Goal: Information Seeking & Learning: Learn about a topic

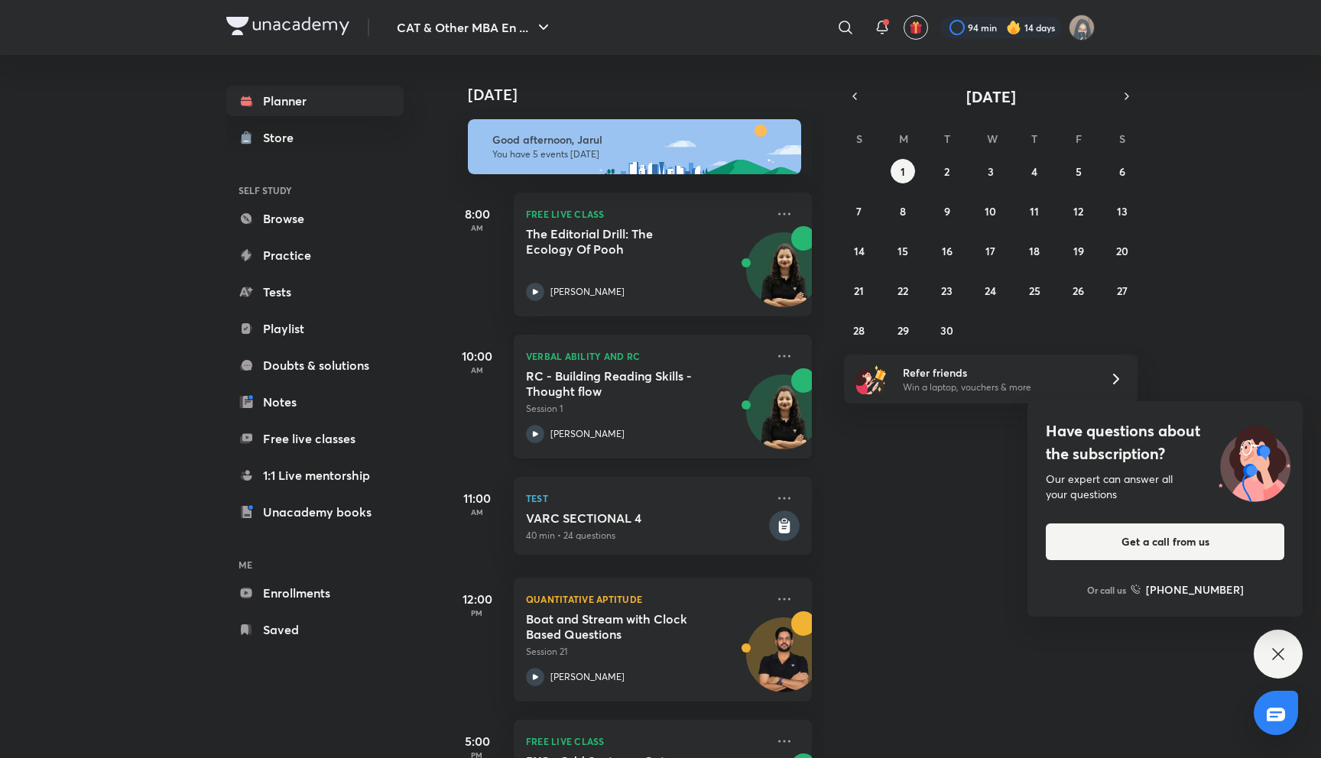
scroll to position [98, 0]
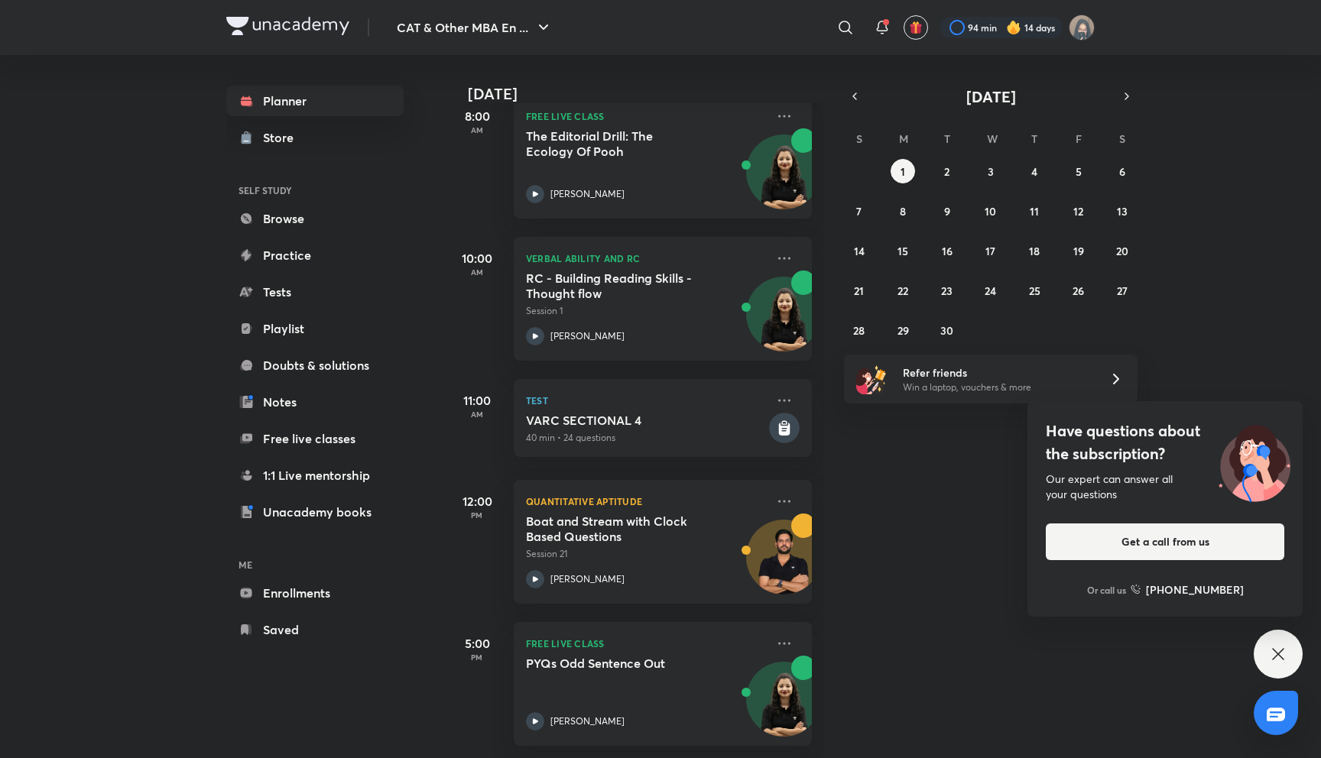
click at [490, 689] on div "5:00 PM" at bounding box center [476, 684] width 61 height 124
click at [775, 643] on icon at bounding box center [784, 643] width 18 height 18
click at [849, 674] on p "View educator" at bounding box center [901, 678] width 105 height 16
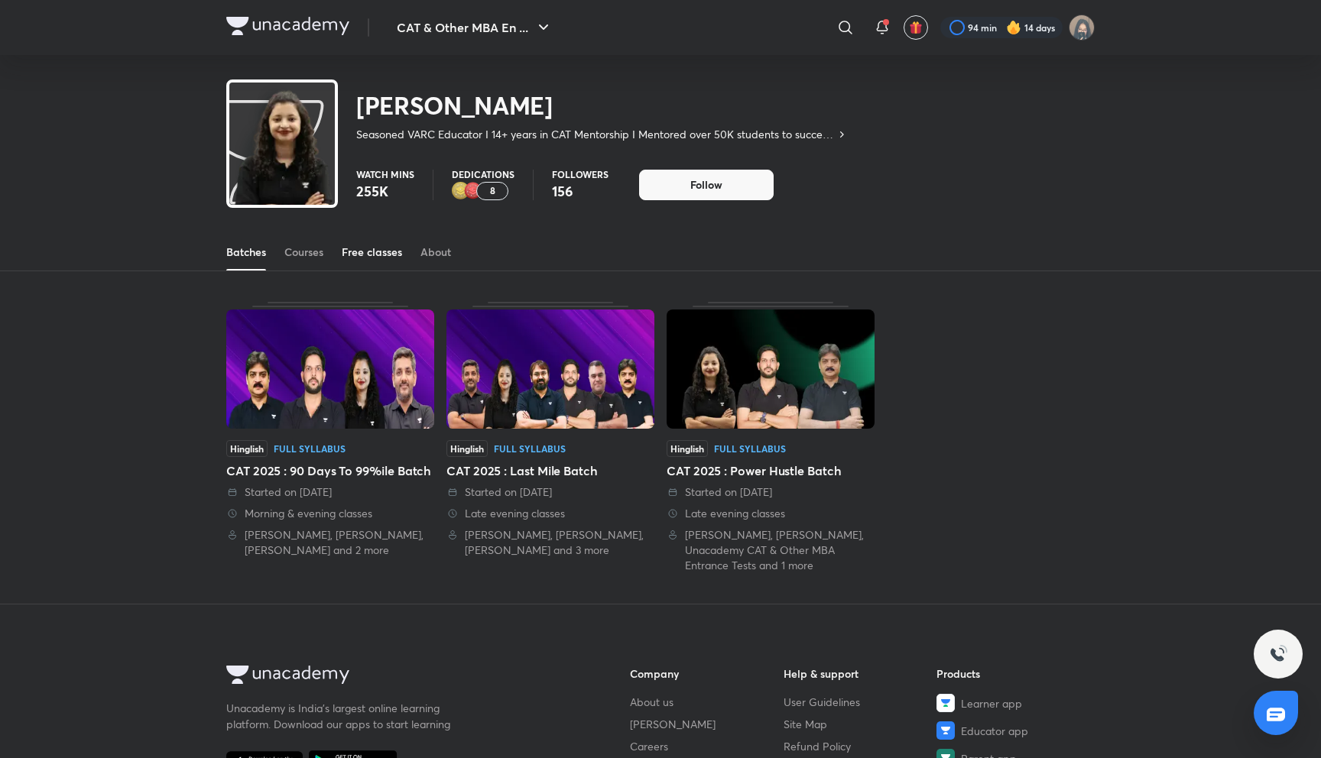
click at [374, 256] on div "Free classes" at bounding box center [372, 252] width 60 height 15
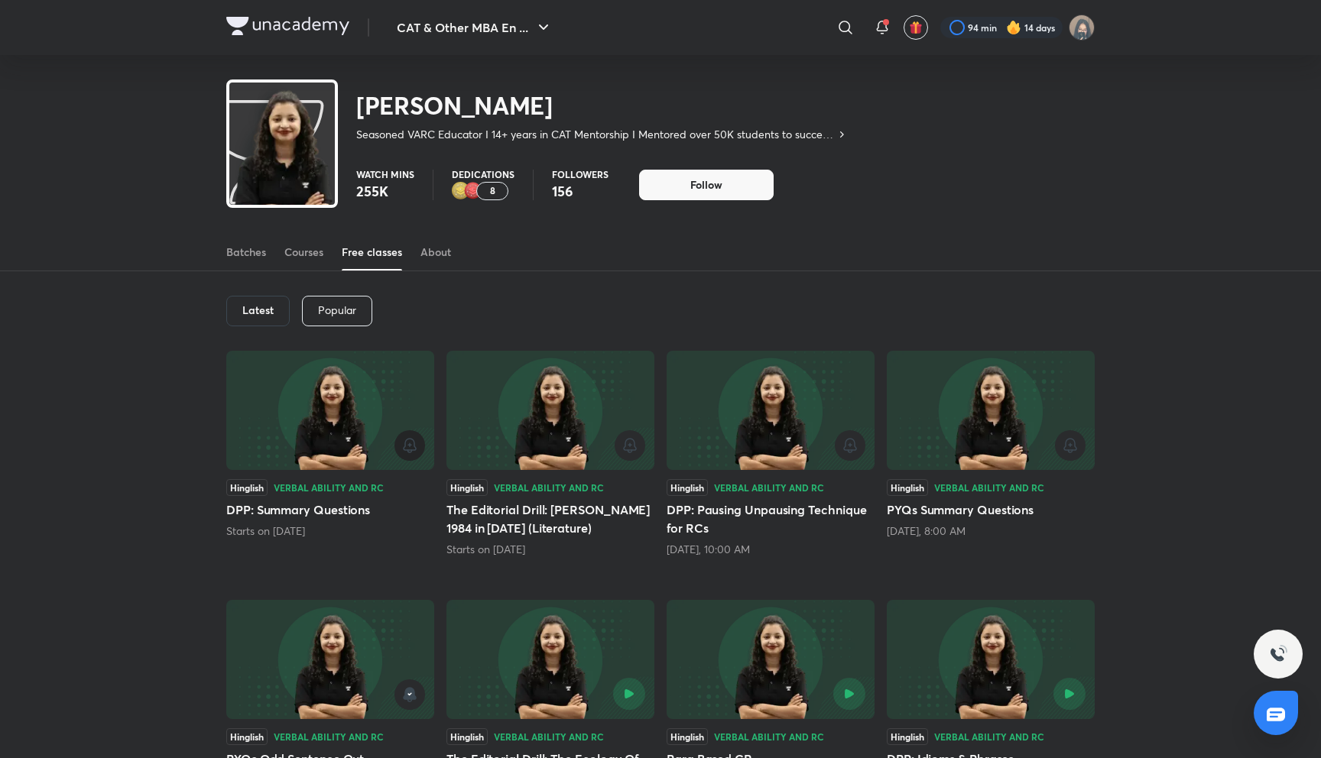
click at [410, 448] on icon "button" at bounding box center [409, 445] width 18 height 18
click at [634, 441] on icon "button" at bounding box center [630, 444] width 12 height 11
click at [853, 447] on icon "button" at bounding box center [850, 445] width 18 height 18
click at [1068, 444] on icon "button" at bounding box center [1070, 445] width 18 height 18
click at [1125, 420] on div "Latest Popular Hinglish Verbal Ability and RC DPP: Summary Questions Starts on …" at bounding box center [660, 720] width 1321 height 898
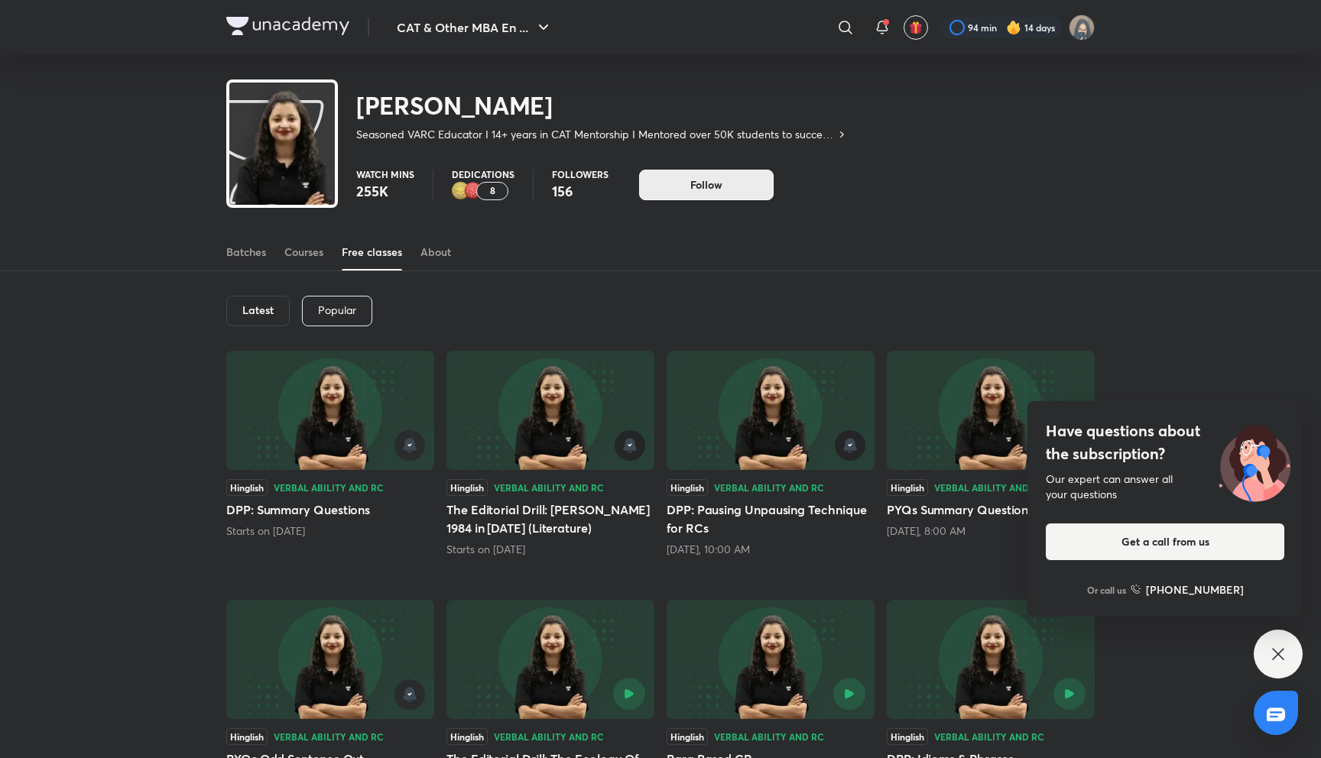
click at [722, 192] on button "Follow" at bounding box center [706, 185] width 135 height 31
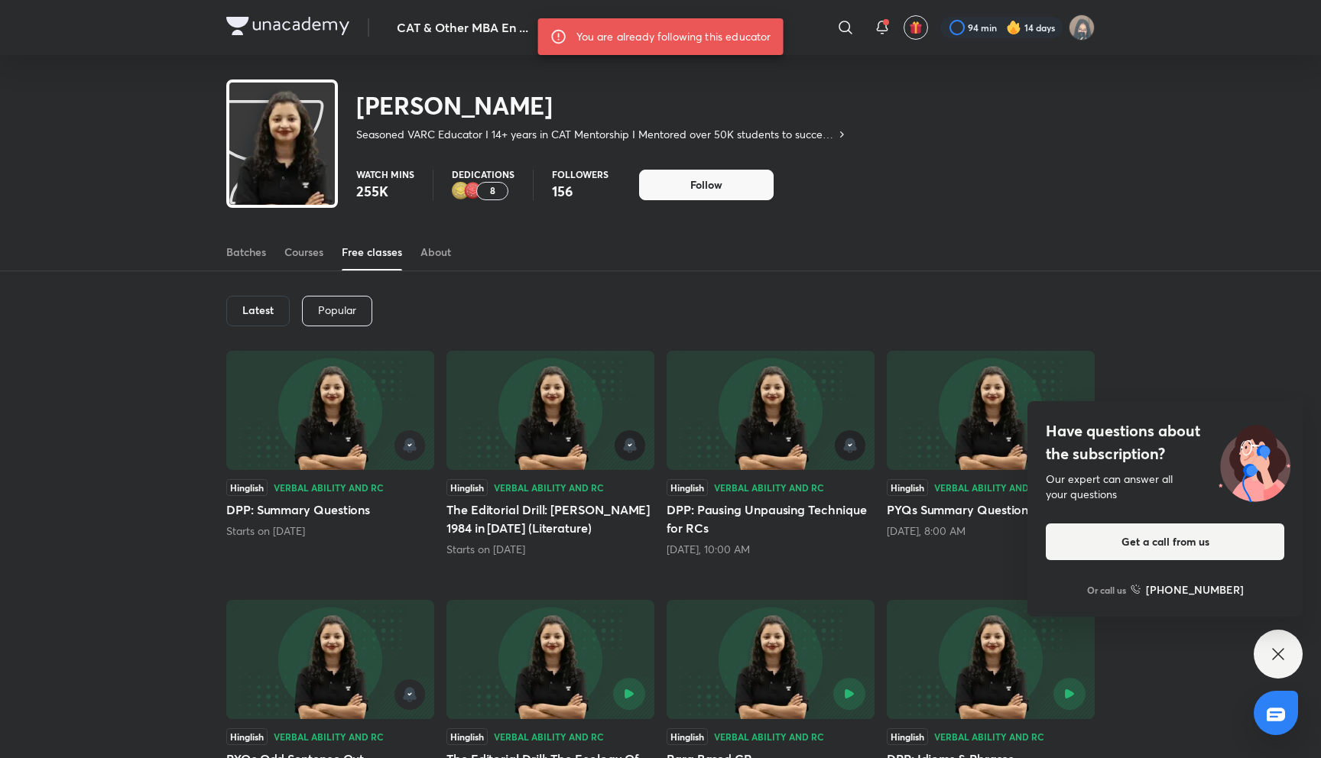
click at [1258, 668] on div "Have questions about the subscription? Our expert can answer all your questions…" at bounding box center [1277, 654] width 49 height 49
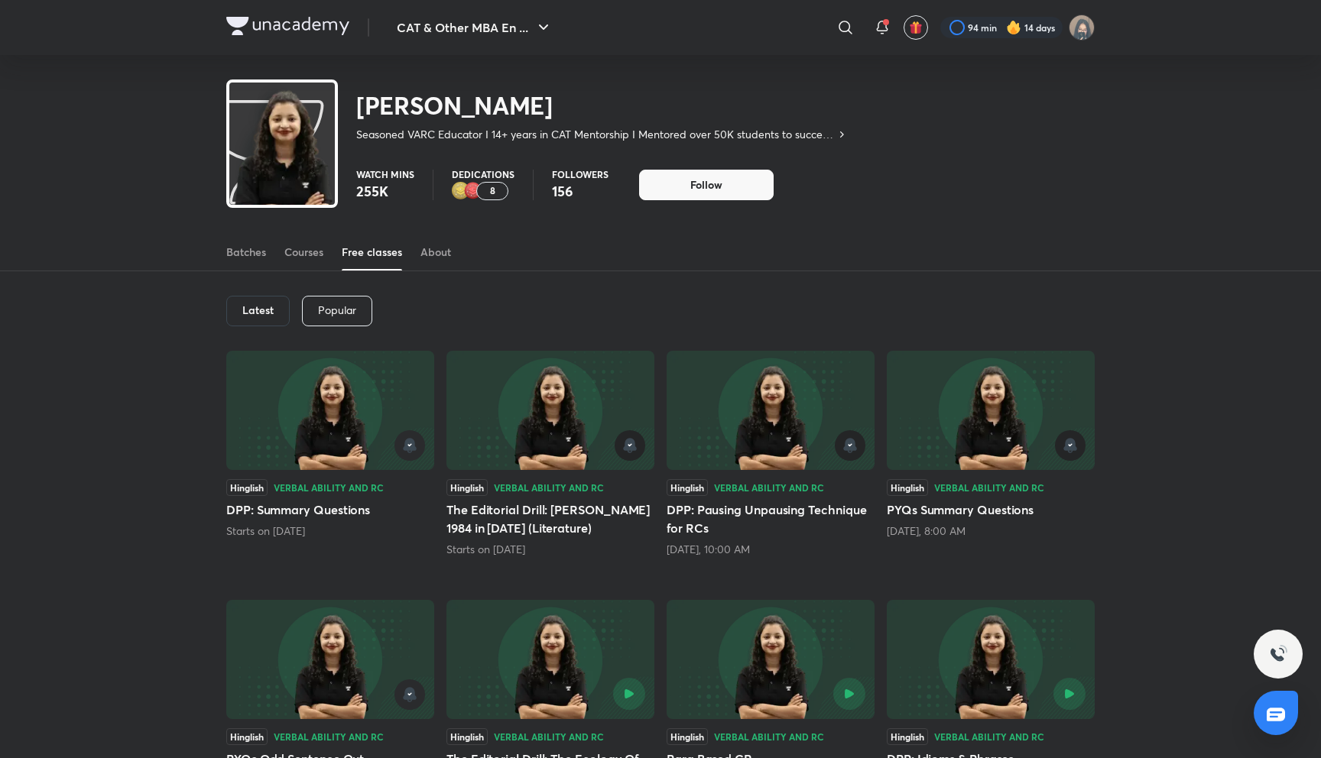
click at [268, 33] on img at bounding box center [287, 26] width 123 height 18
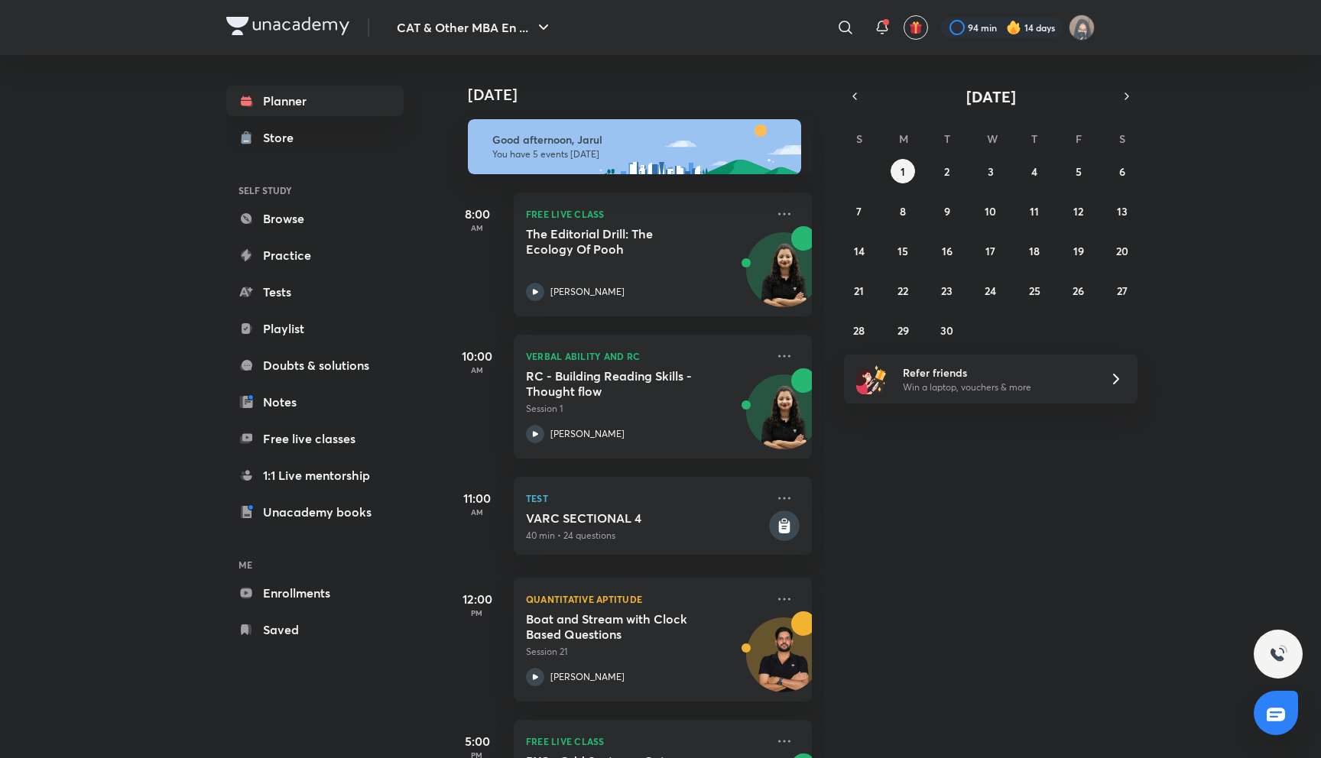
scroll to position [98, 0]
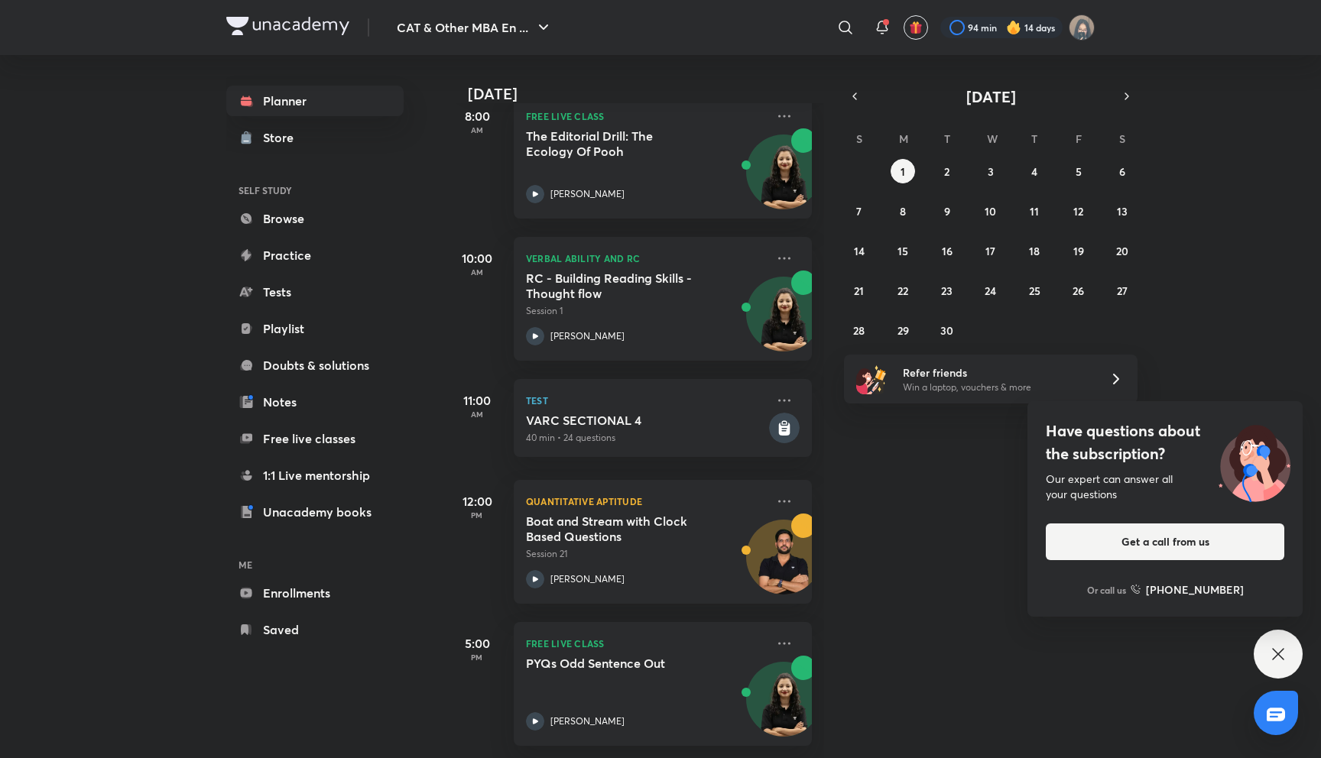
click at [500, 324] on div "10:00 AM" at bounding box center [476, 299] width 61 height 124
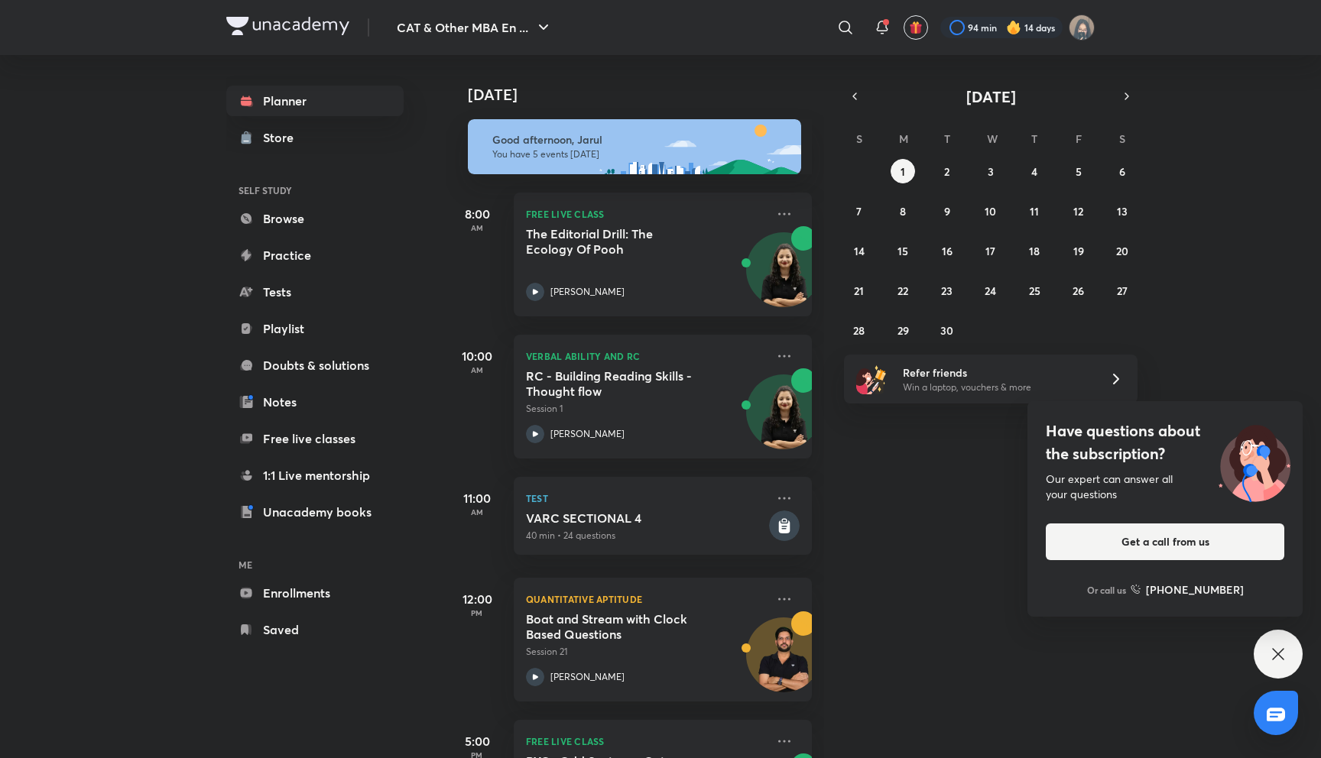
click at [1280, 657] on icon at bounding box center [1277, 653] width 11 height 11
